Goal: Task Accomplishment & Management: Use online tool/utility

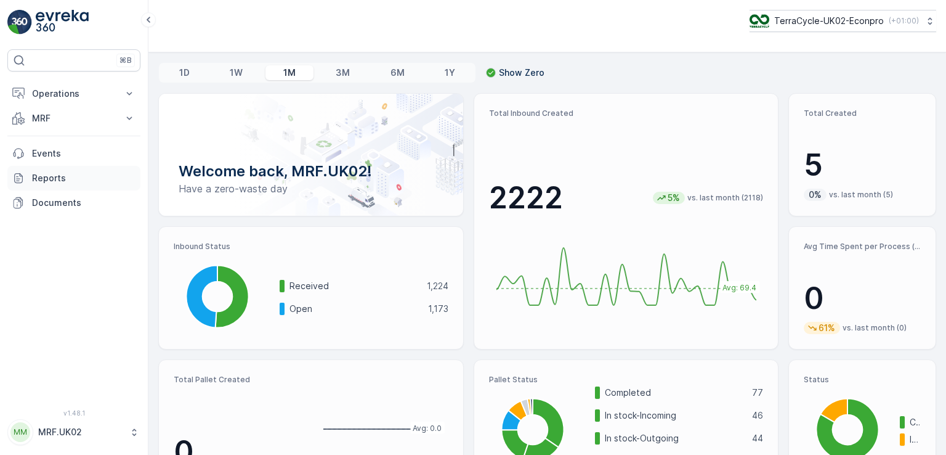
click at [73, 184] on link "Reports" at bounding box center [73, 178] width 133 height 25
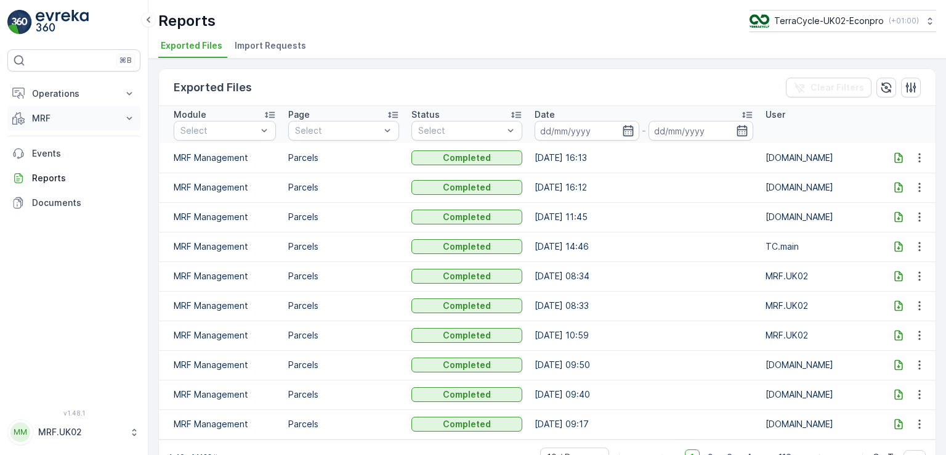
click at [62, 119] on p "MRF" at bounding box center [74, 118] width 84 height 12
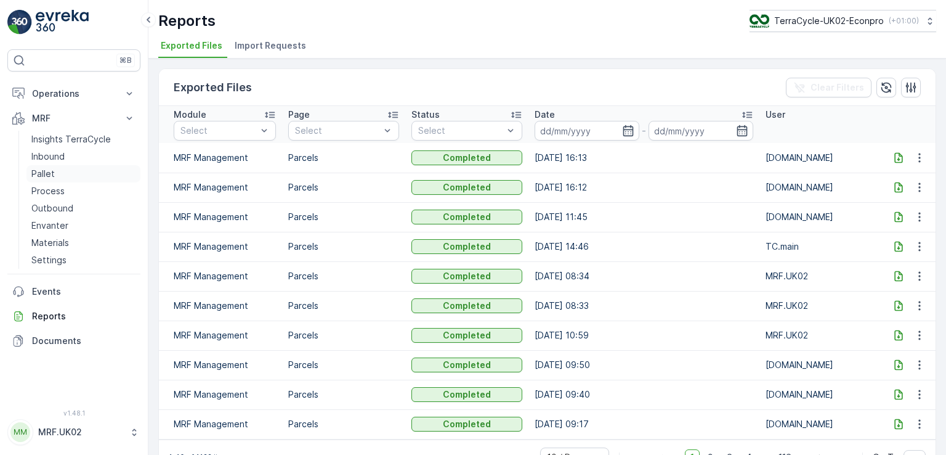
click at [62, 176] on link "Pallet" at bounding box center [83, 173] width 114 height 17
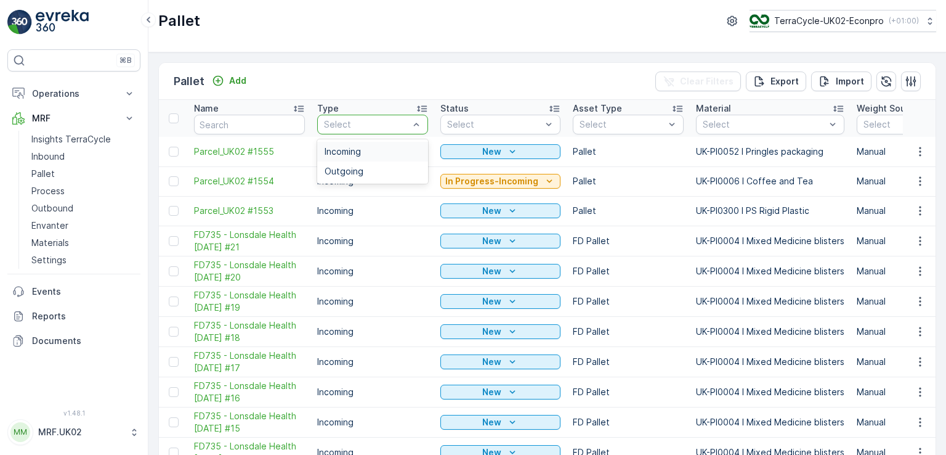
click at [383, 122] on div at bounding box center [366, 125] width 87 height 10
click at [363, 147] on div "Incoming" at bounding box center [373, 152] width 96 height 10
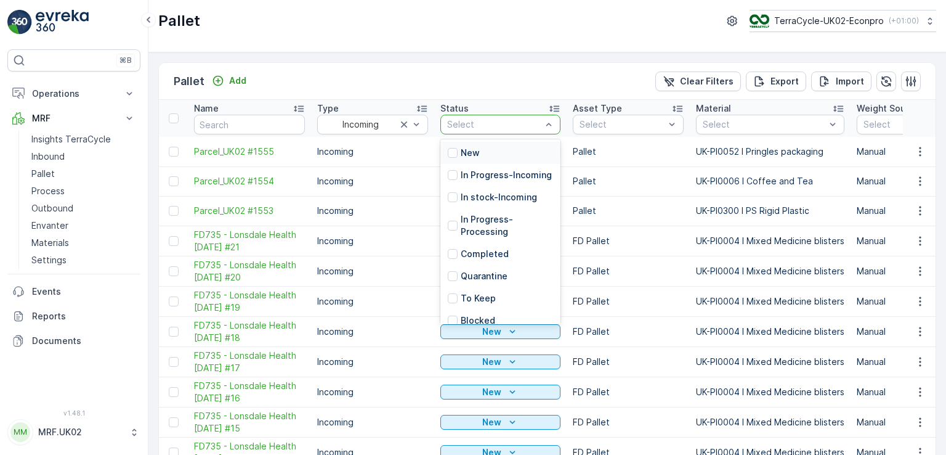
click at [529, 127] on div at bounding box center [494, 125] width 97 height 10
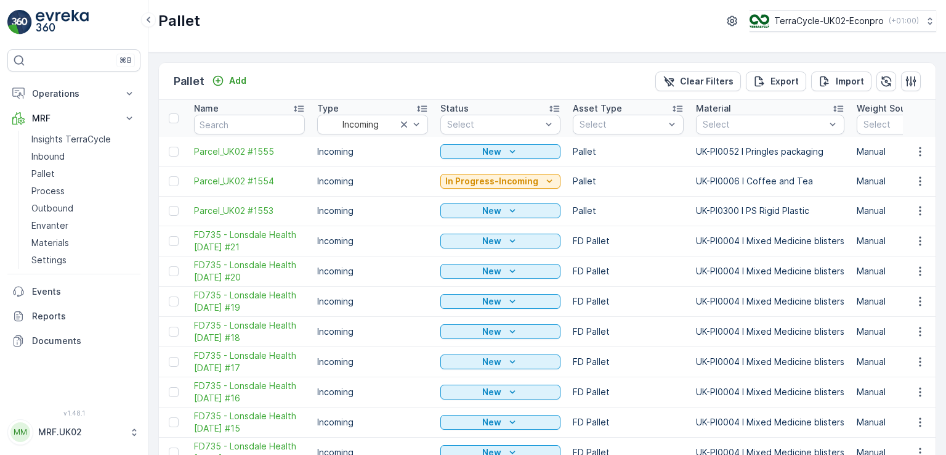
click at [480, 70] on div "Pallet Add Clear Filters Export Import" at bounding box center [547, 81] width 777 height 37
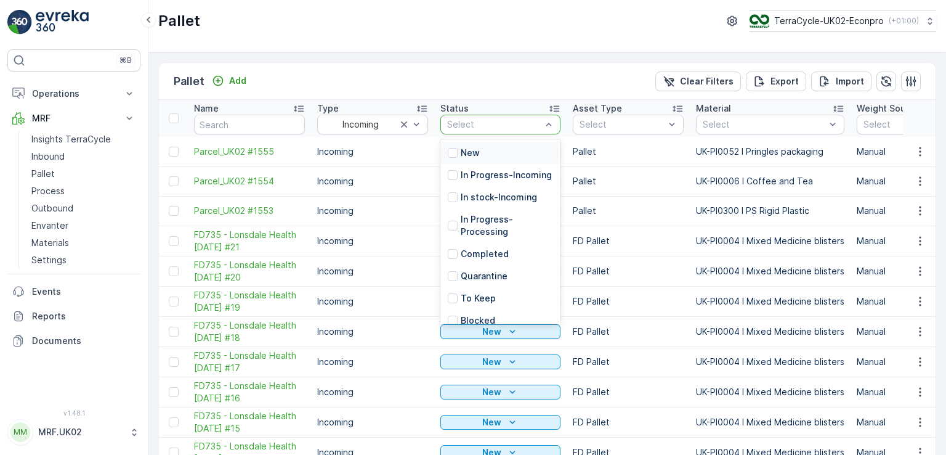
click at [476, 124] on div at bounding box center [494, 125] width 97 height 10
click at [452, 151] on div at bounding box center [453, 153] width 10 height 10
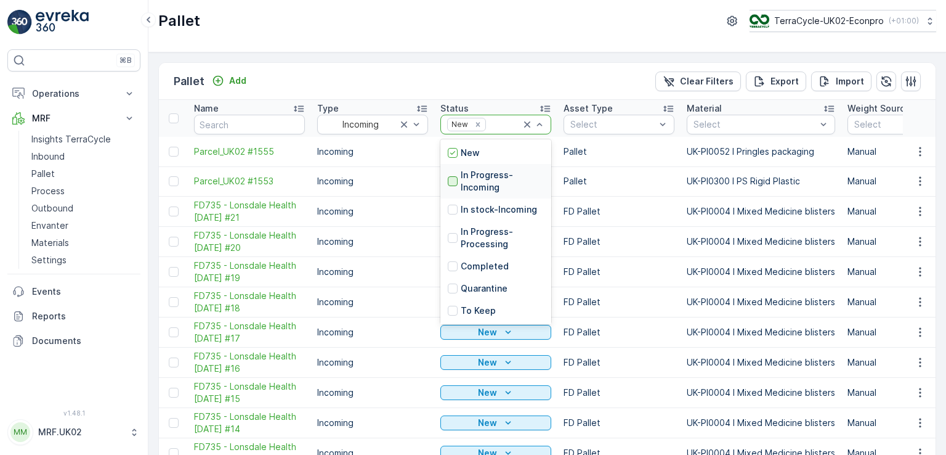
click at [453, 181] on div at bounding box center [453, 181] width 10 height 10
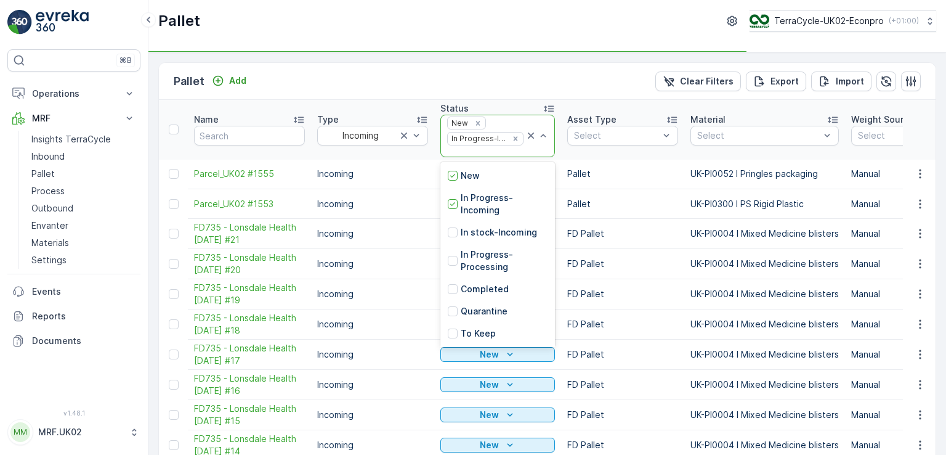
click at [540, 121] on div at bounding box center [537, 135] width 25 height 41
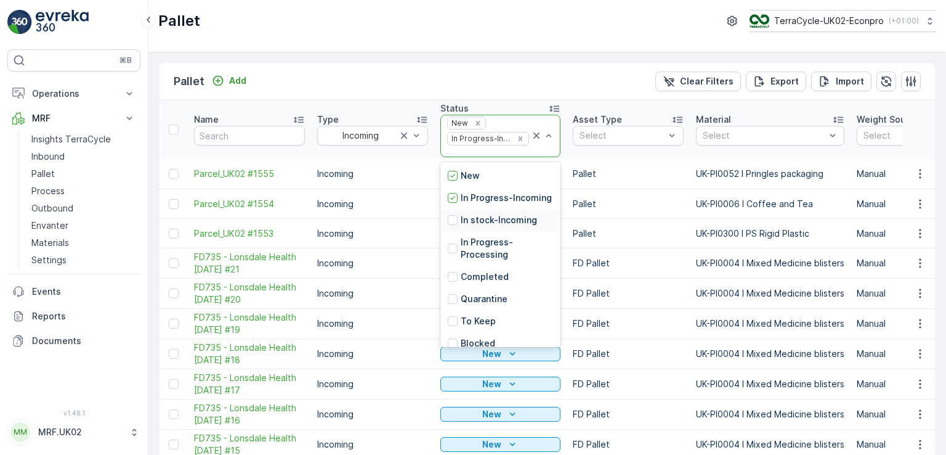
click at [473, 226] on p "In stock-Incoming" at bounding box center [499, 220] width 76 height 12
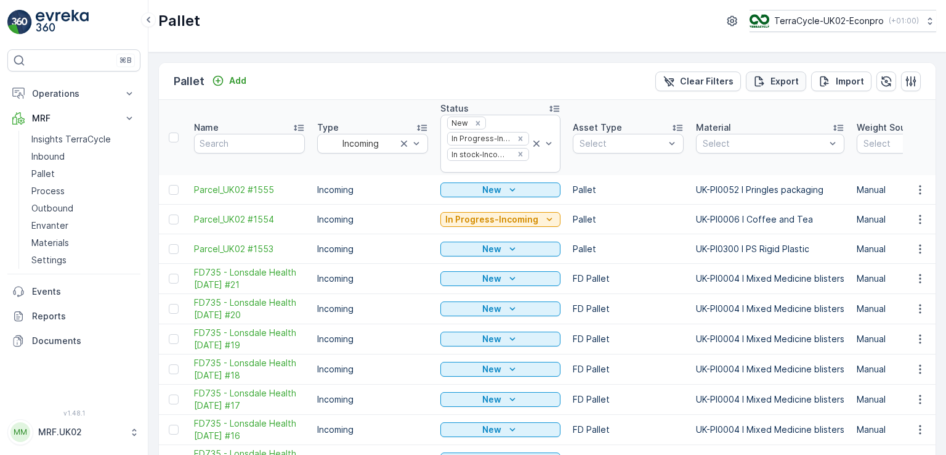
click at [781, 83] on p "Export" at bounding box center [785, 81] width 28 height 12
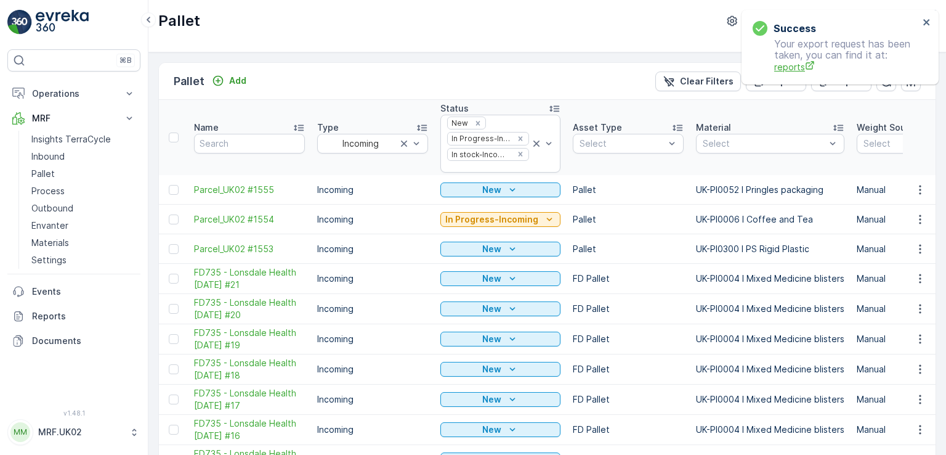
click at [789, 66] on span "reports" at bounding box center [846, 66] width 145 height 13
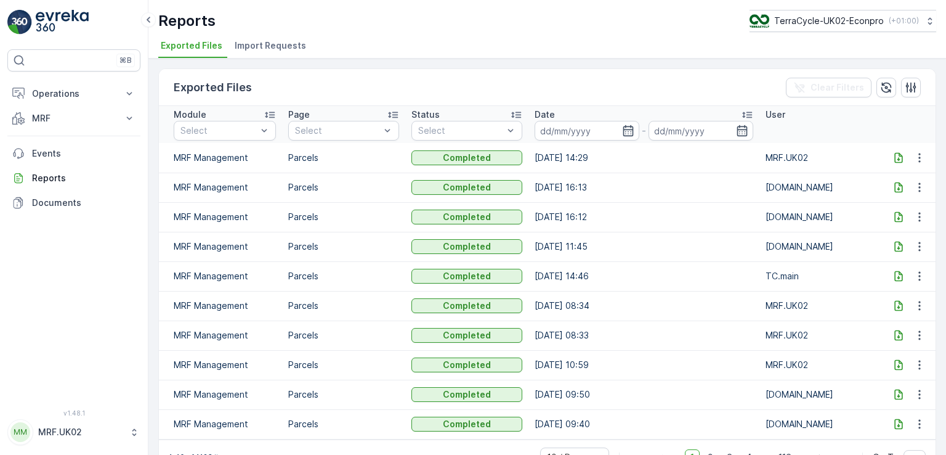
click at [893, 156] on icon at bounding box center [899, 158] width 12 height 12
click at [49, 116] on p "MRF" at bounding box center [74, 118] width 84 height 12
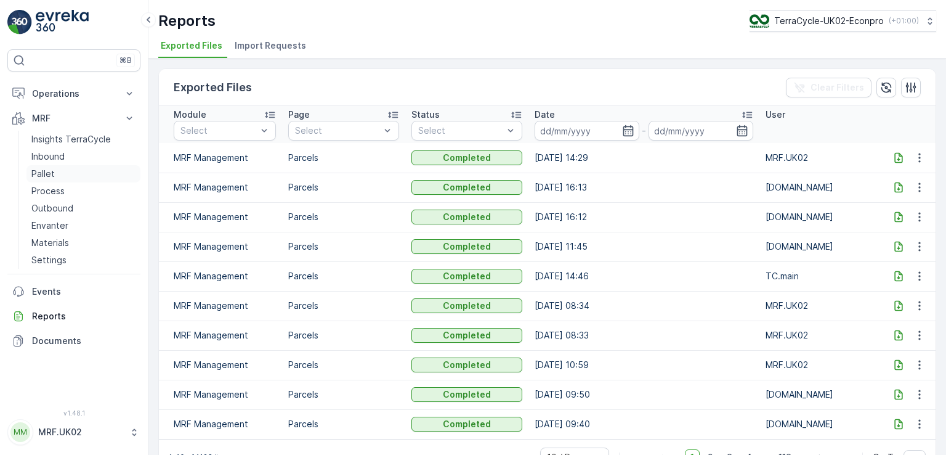
click at [64, 174] on link "Pallet" at bounding box center [83, 173] width 114 height 17
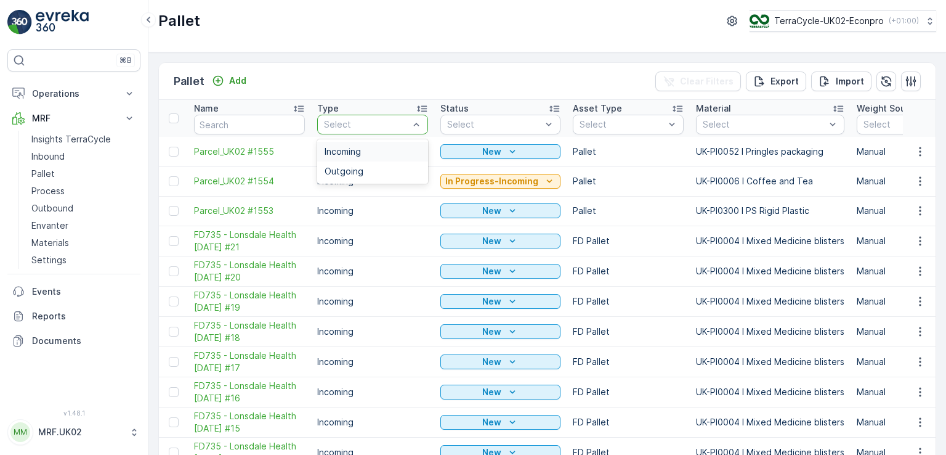
click at [397, 126] on div at bounding box center [366, 125] width 87 height 10
click at [380, 171] on div "Outgoing" at bounding box center [373, 171] width 96 height 10
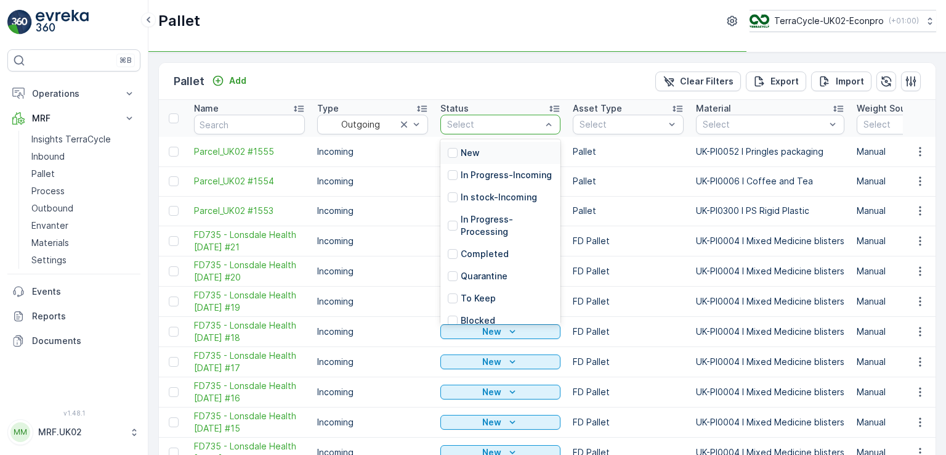
click at [492, 120] on div at bounding box center [494, 125] width 97 height 10
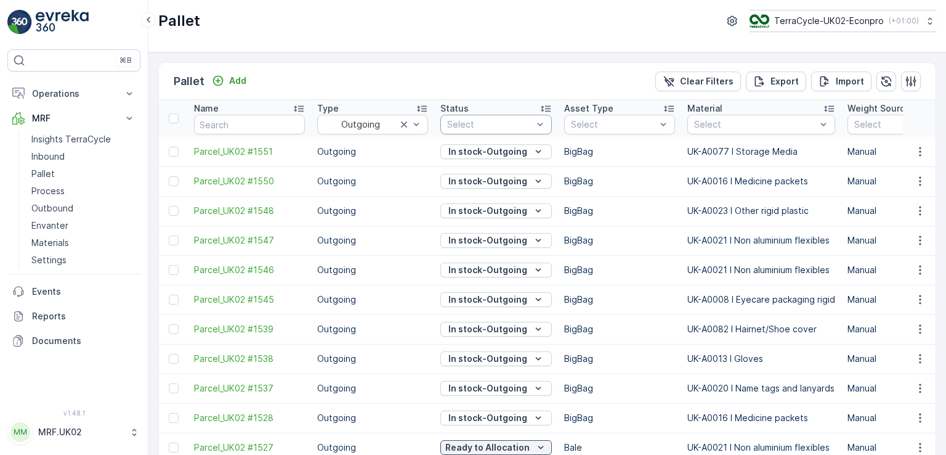
click at [485, 120] on div at bounding box center [490, 125] width 88 height 10
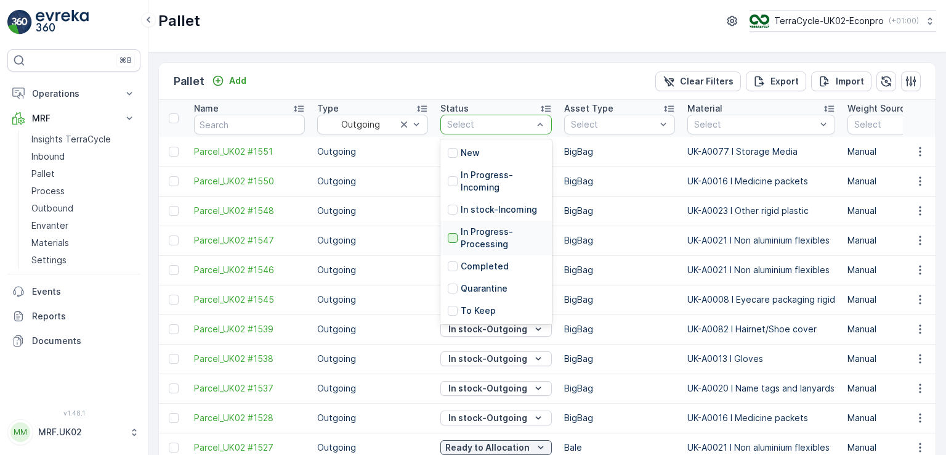
click at [455, 238] on div at bounding box center [453, 238] width 10 height 10
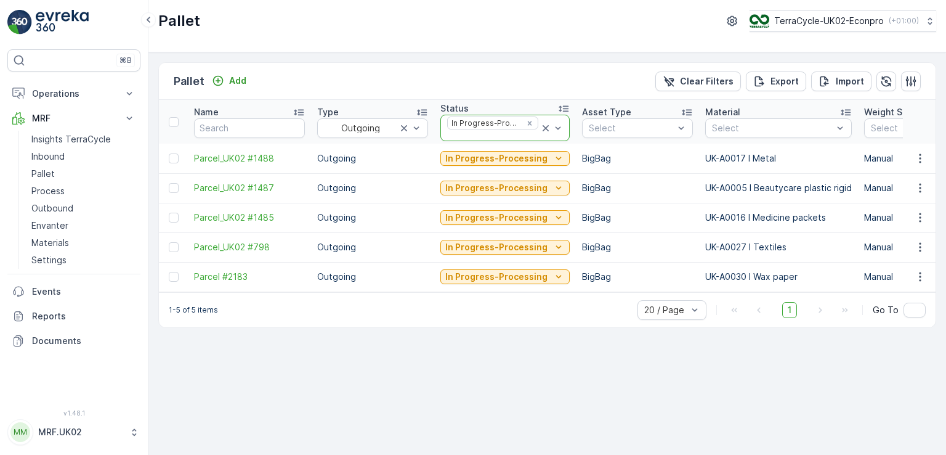
click at [545, 124] on icon at bounding box center [546, 128] width 12 height 12
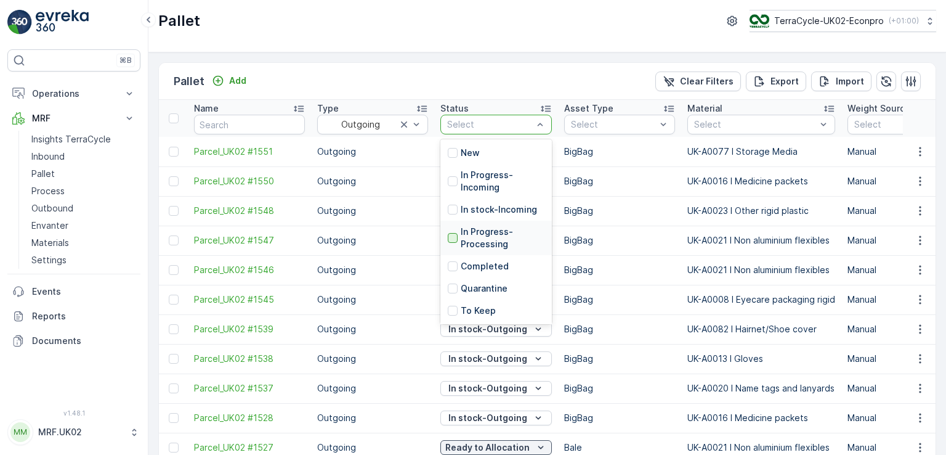
click at [451, 236] on div at bounding box center [453, 238] width 10 height 10
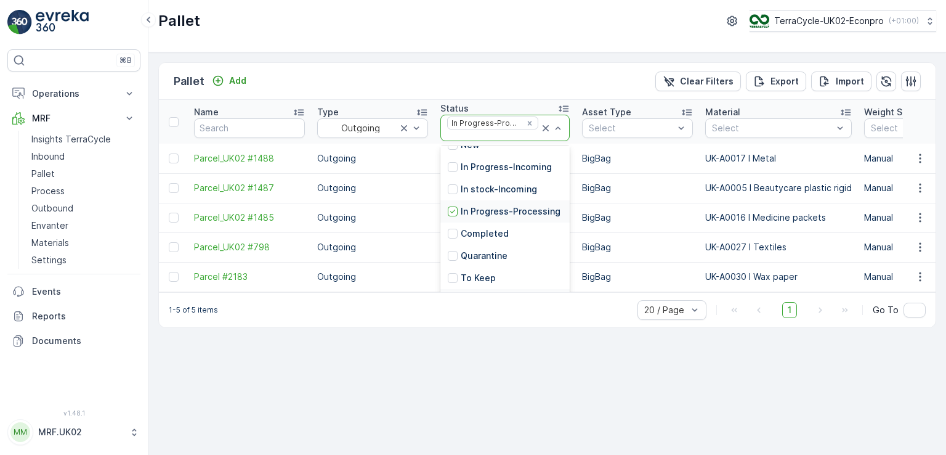
scroll to position [37, 0]
click at [485, 262] on p "To Keep" at bounding box center [478, 256] width 35 height 12
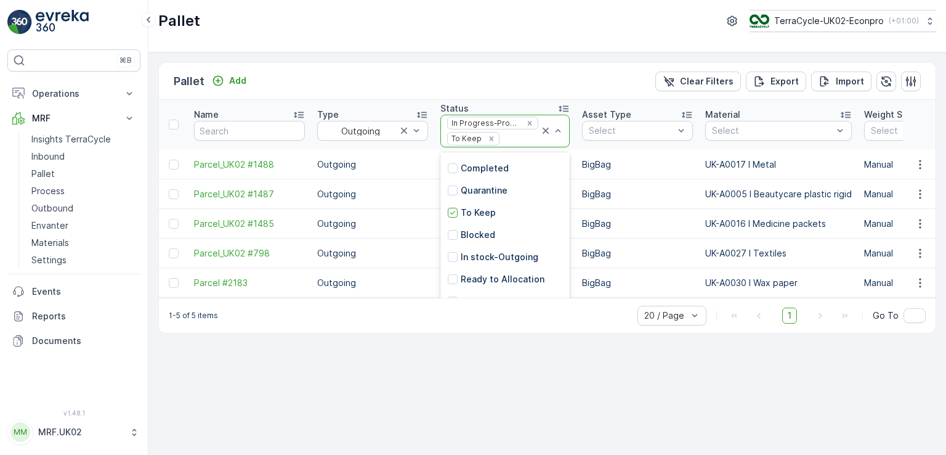
scroll to position [99, 0]
click at [491, 259] on p "In stock-Outgoing" at bounding box center [500, 257] width 78 height 12
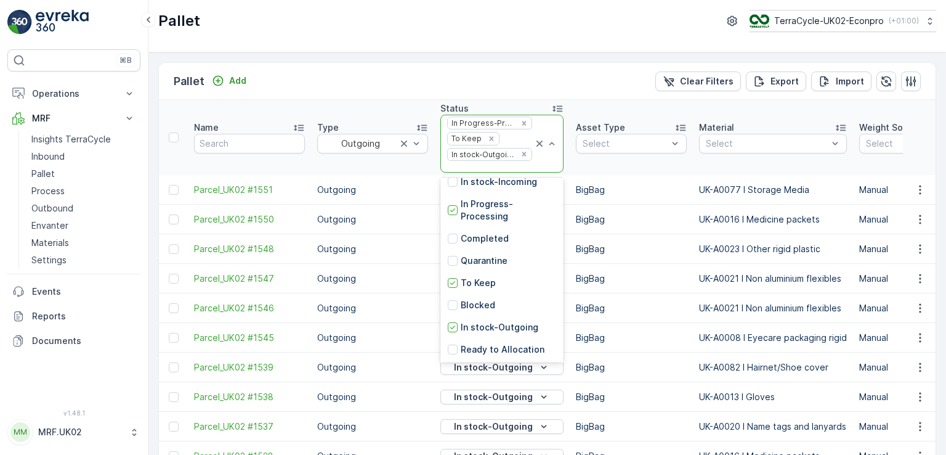
scroll to position [111, 0]
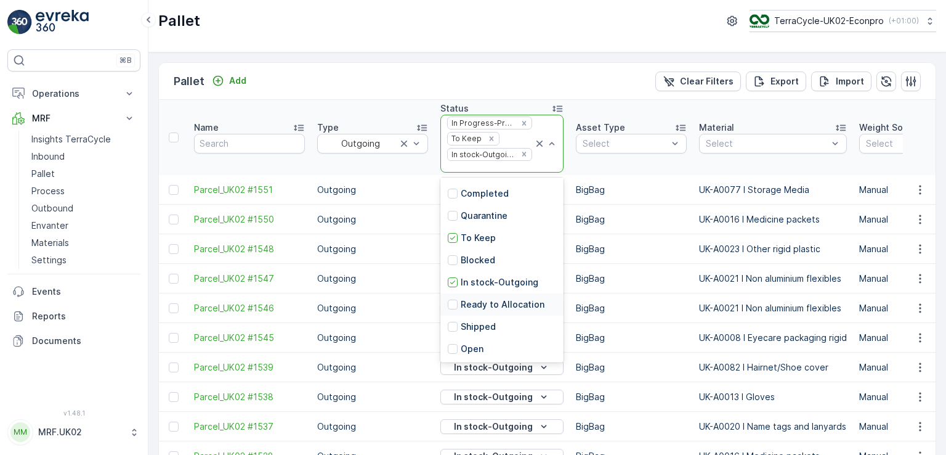
click at [461, 302] on p "Ready to Allocation" at bounding box center [503, 304] width 84 height 12
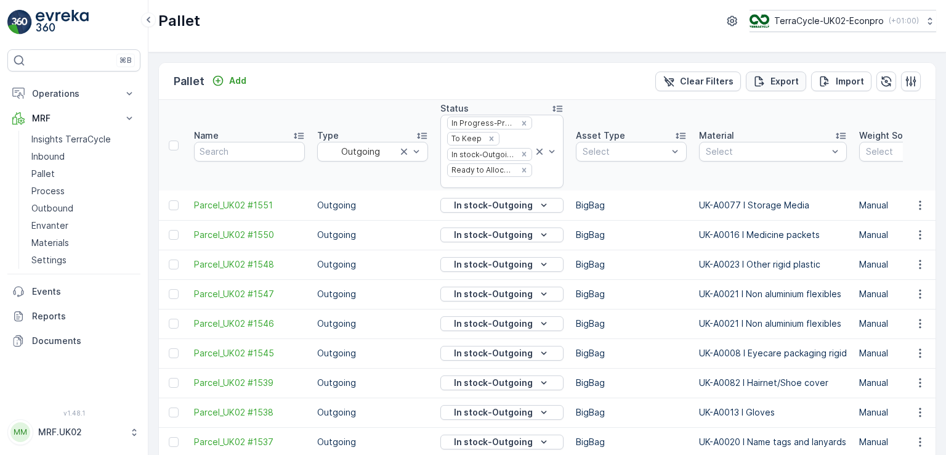
click at [779, 78] on p "Export" at bounding box center [785, 81] width 28 height 12
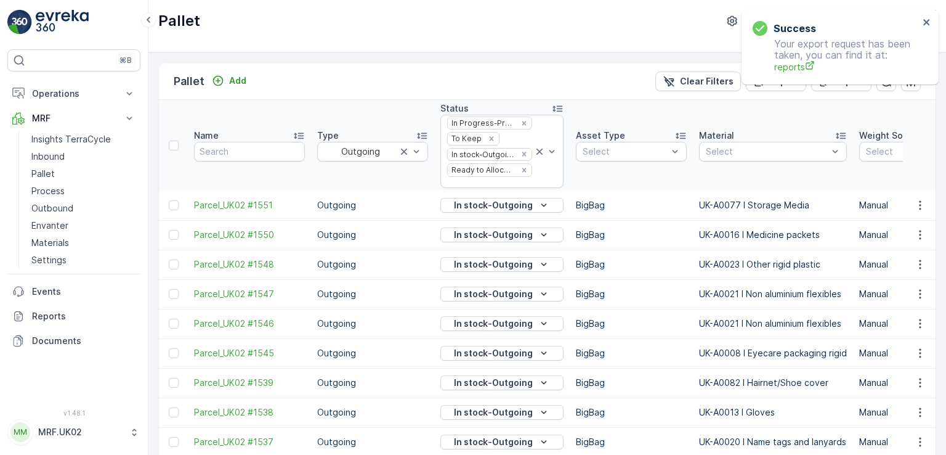
click at [800, 51] on p "Your export request has been taken, you can find it at: reports" at bounding box center [836, 55] width 166 height 35
click at [795, 70] on span "reports" at bounding box center [846, 66] width 145 height 13
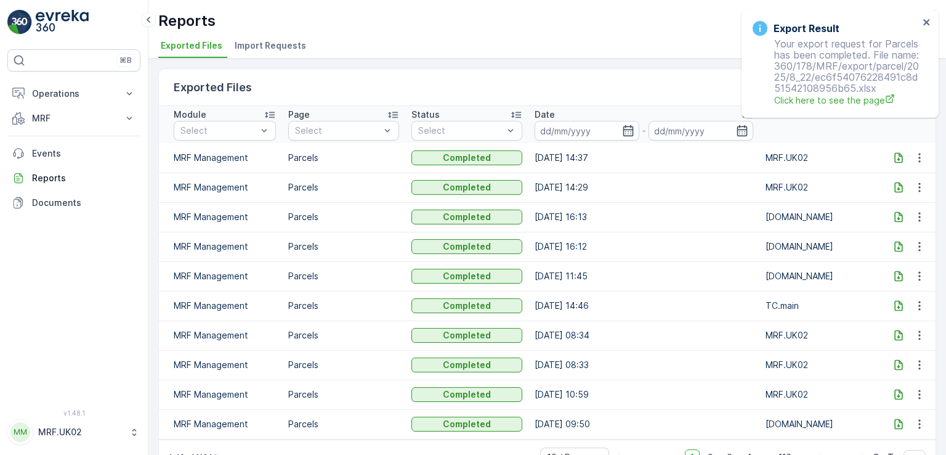
click at [897, 155] on icon at bounding box center [899, 157] width 8 height 10
click at [60, 116] on p "MRF" at bounding box center [74, 118] width 84 height 12
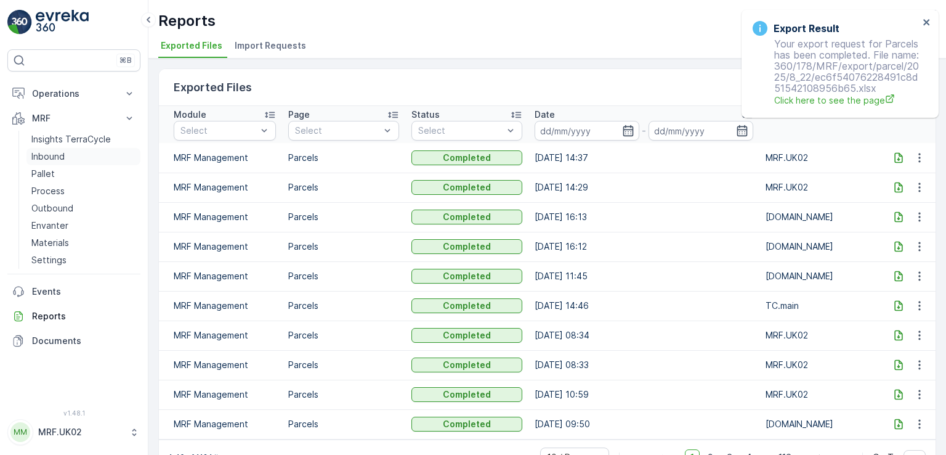
click at [65, 153] on link "Inbound" at bounding box center [83, 156] width 114 height 17
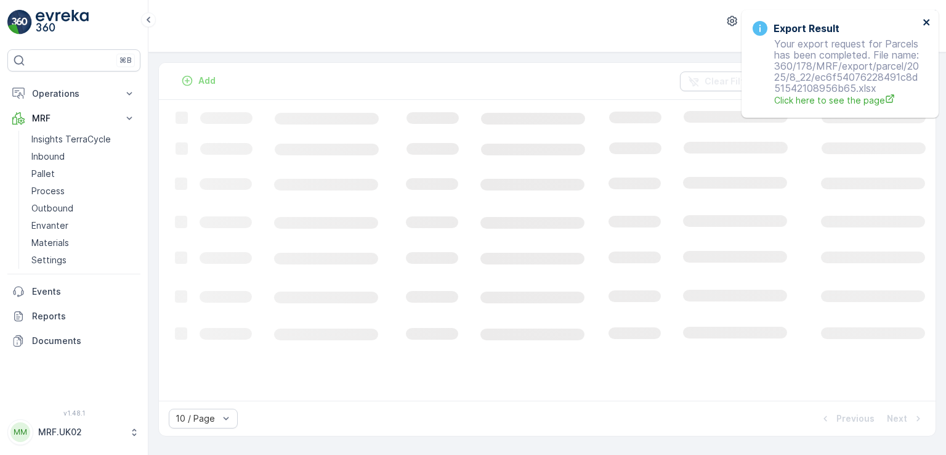
click at [924, 20] on icon "close" at bounding box center [926, 22] width 6 height 6
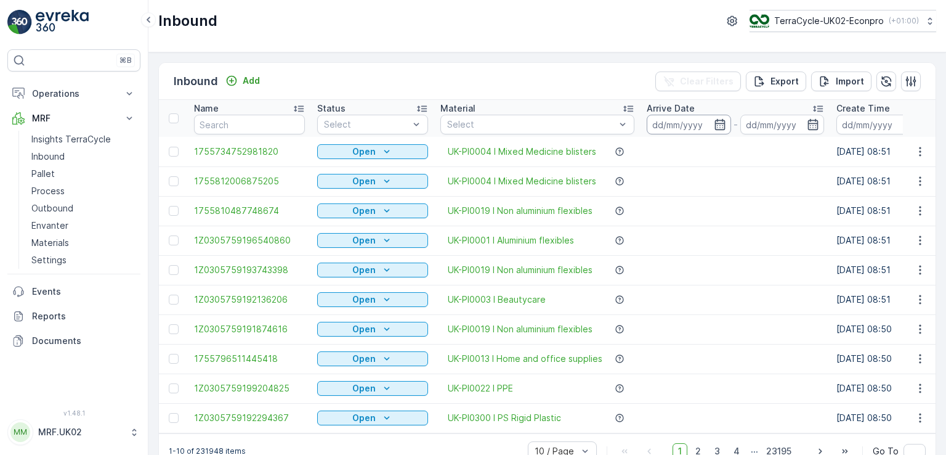
click at [662, 120] on input at bounding box center [689, 125] width 84 height 20
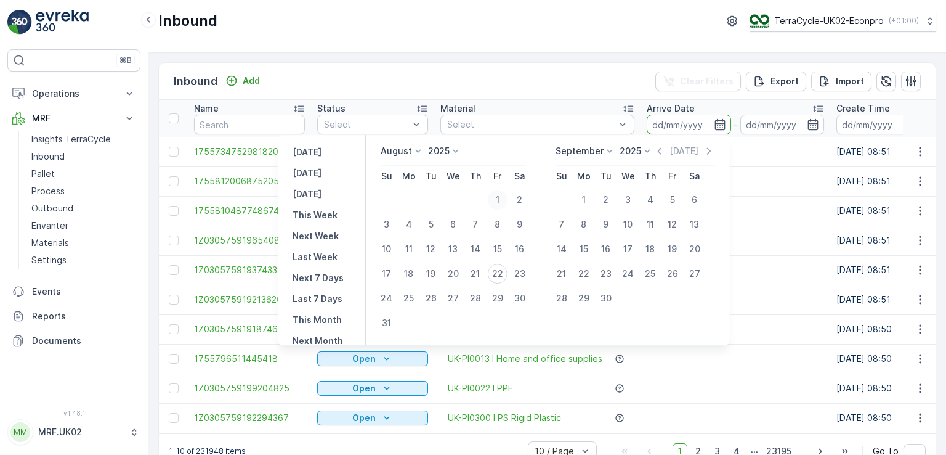
click at [503, 198] on div "1" at bounding box center [498, 200] width 20 height 20
type input "01.08.2025"
click at [689, 151] on p "Today" at bounding box center [684, 151] width 29 height 12
click at [388, 321] on div "31" at bounding box center [387, 323] width 20 height 20
type input "31.08.2025"
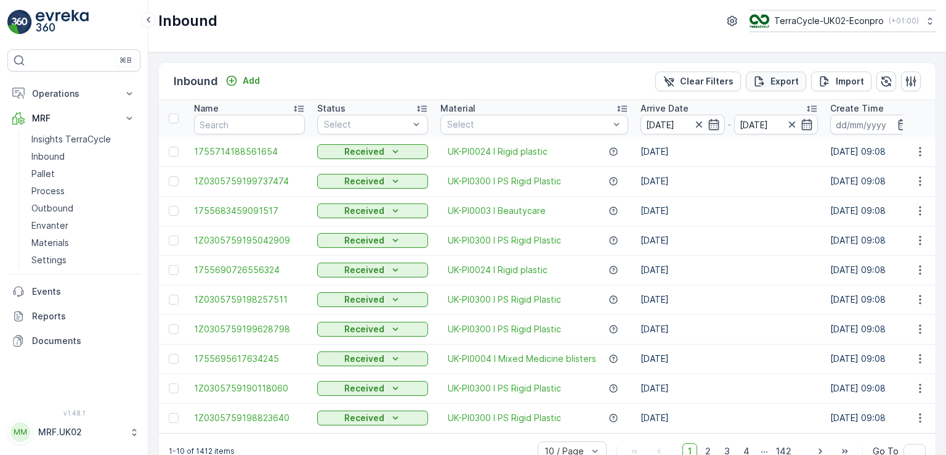
click at [795, 80] on p "Export" at bounding box center [785, 81] width 28 height 12
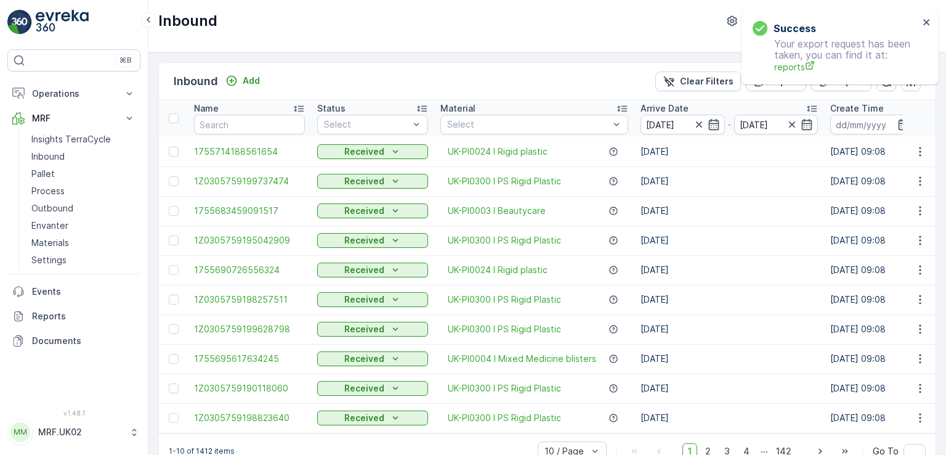
click at [803, 57] on p "Your export request has been taken, you can find it at: reports" at bounding box center [836, 55] width 166 height 35
click at [792, 67] on span "reports" at bounding box center [846, 66] width 145 height 13
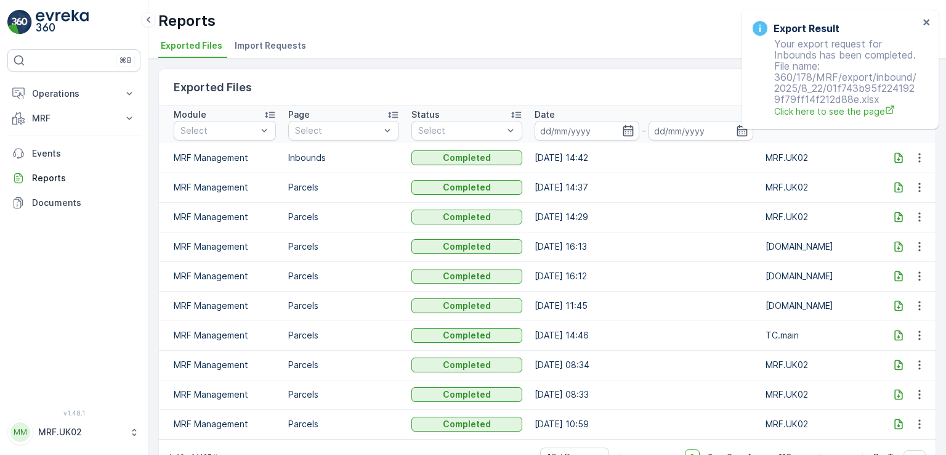
click at [897, 158] on icon at bounding box center [899, 158] width 12 height 12
click at [926, 22] on icon "close" at bounding box center [926, 22] width 6 height 6
